Goal: Navigation & Orientation: Find specific page/section

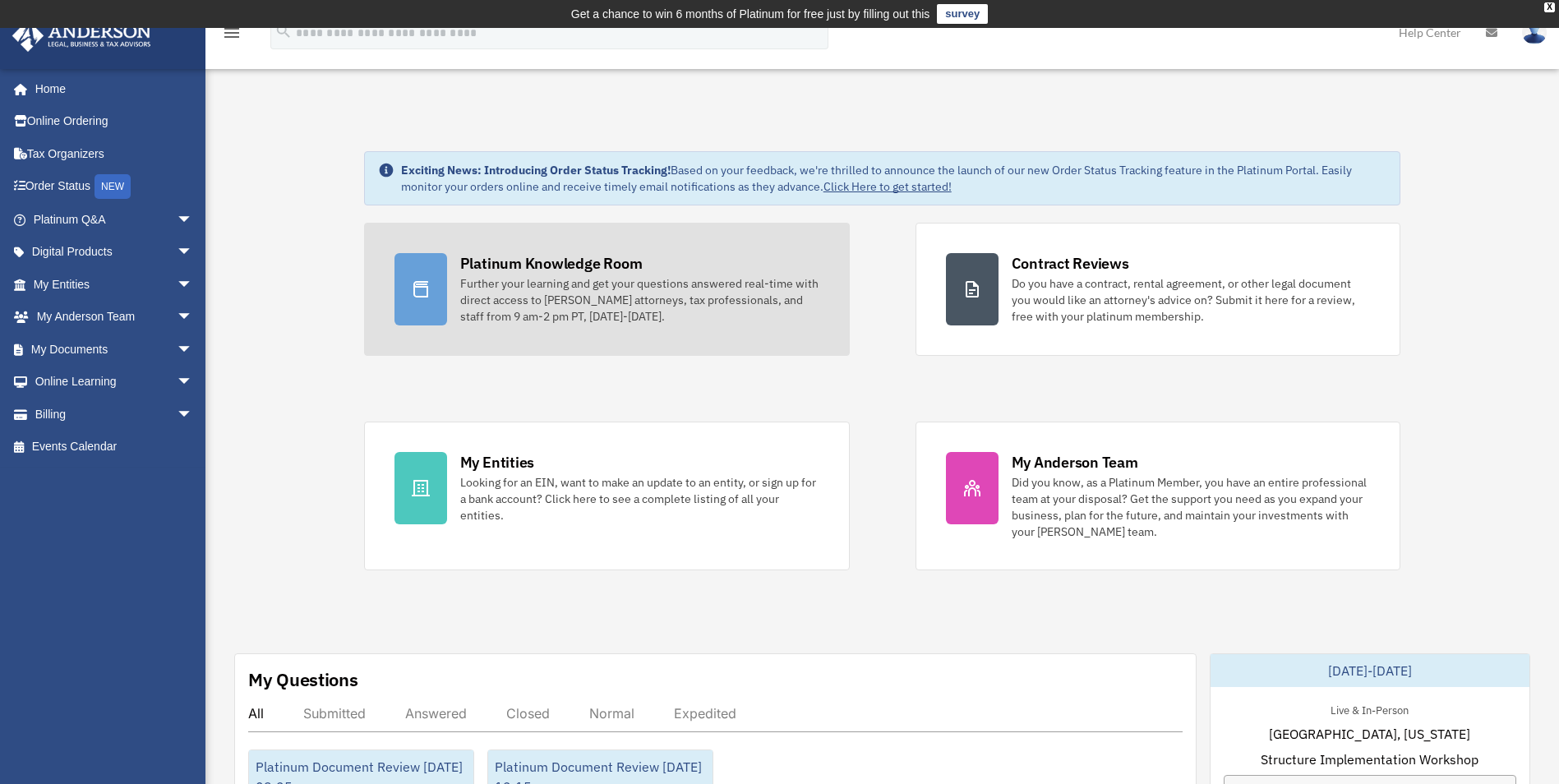
click at [542, 265] on div "Platinum Knowledge Room" at bounding box center [550, 263] width 182 height 20
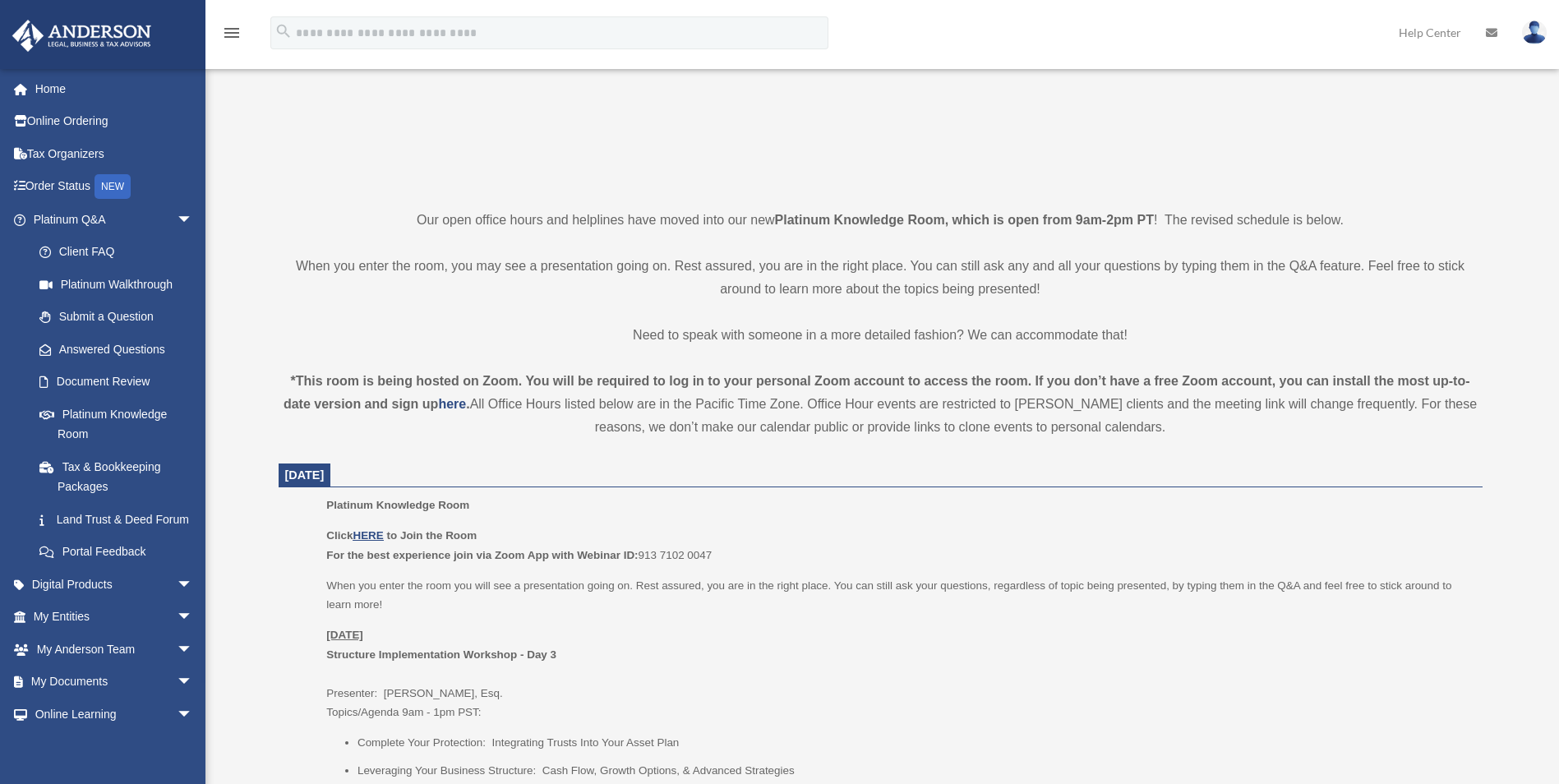
scroll to position [329, 0]
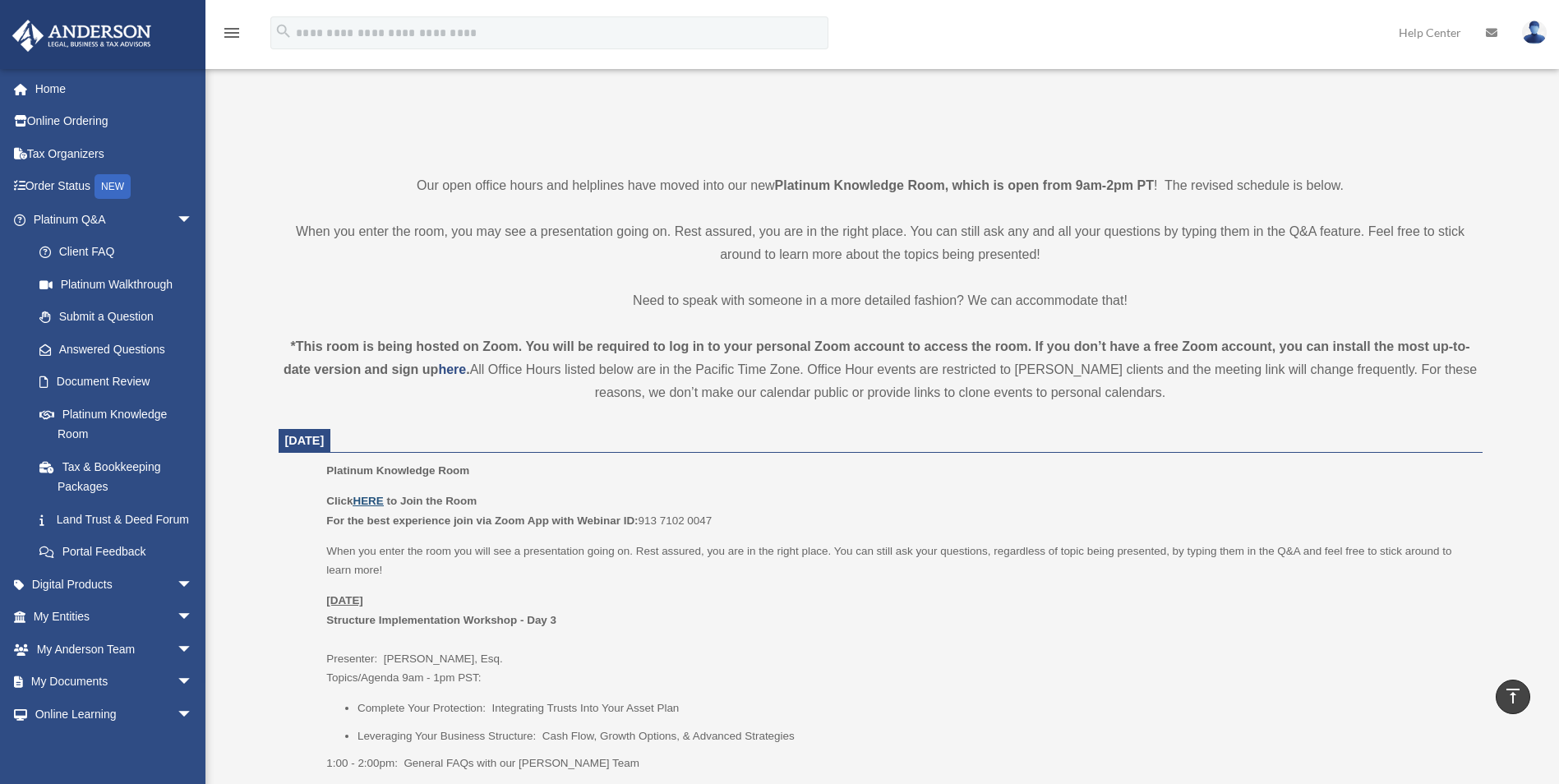
click at [374, 502] on u "HERE" at bounding box center [367, 500] width 30 height 12
click at [52, 92] on link "Home" at bounding box center [115, 88] width 206 height 33
